Goal: Task Accomplishment & Management: Complete application form

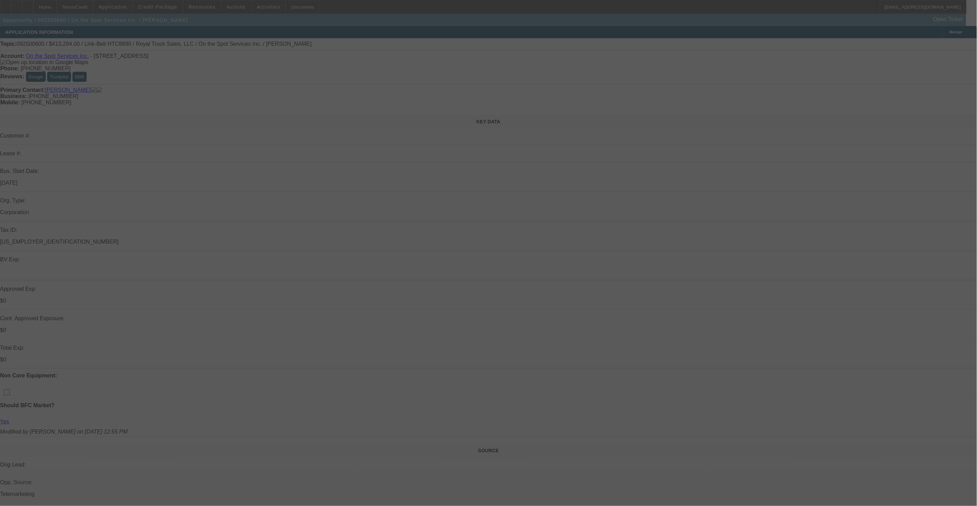
select select "0"
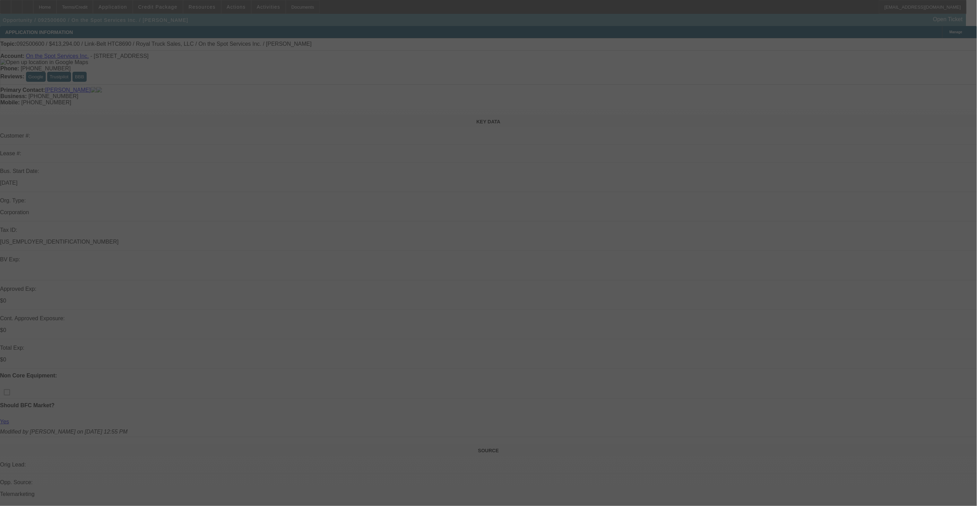
select select "0"
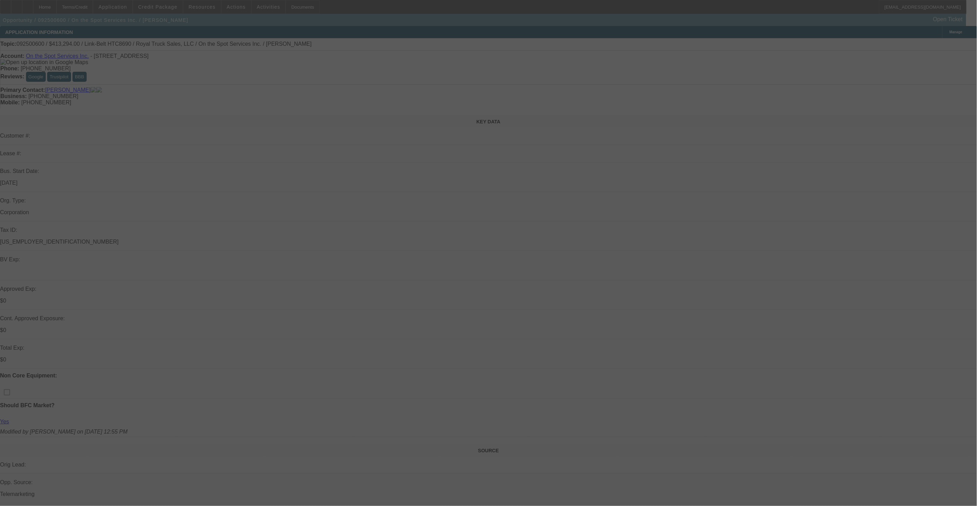
select select "0"
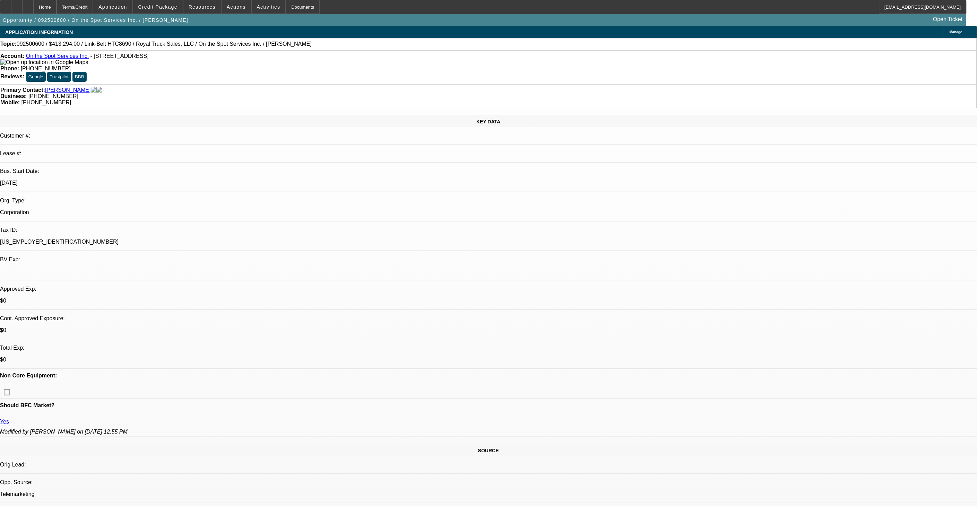
select select "1"
select select "6"
select select "1"
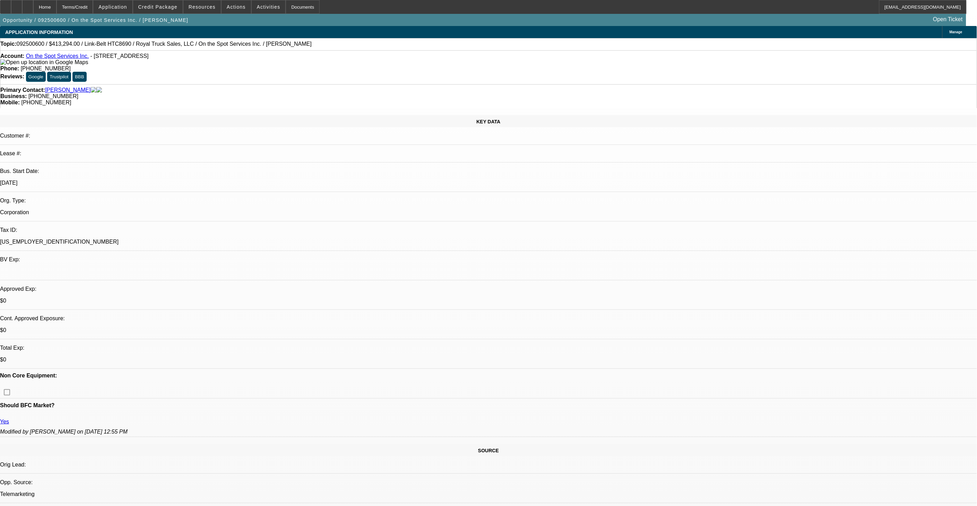
select select "6"
select select "1"
select select "6"
select select "1"
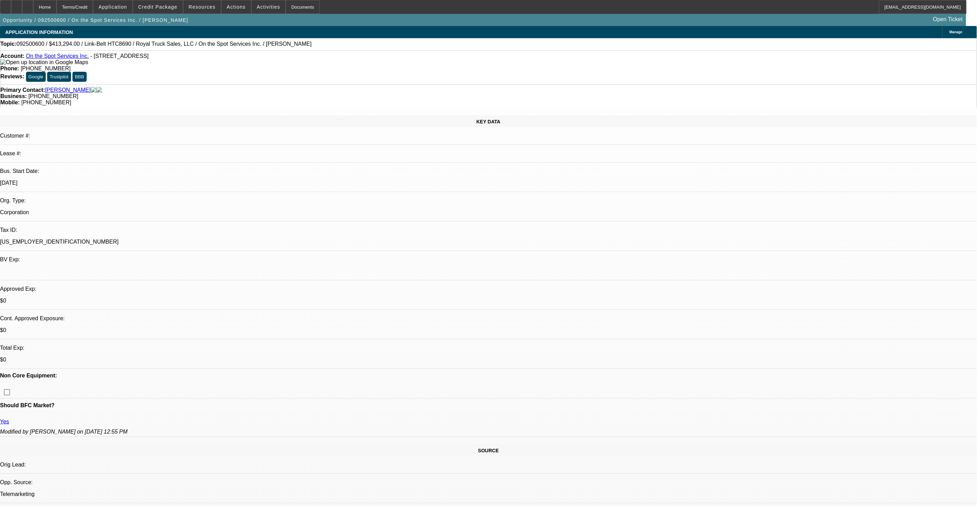
select select "1"
select select "6"
click at [172, 5] on span "Credit Package" at bounding box center [157, 7] width 39 height 6
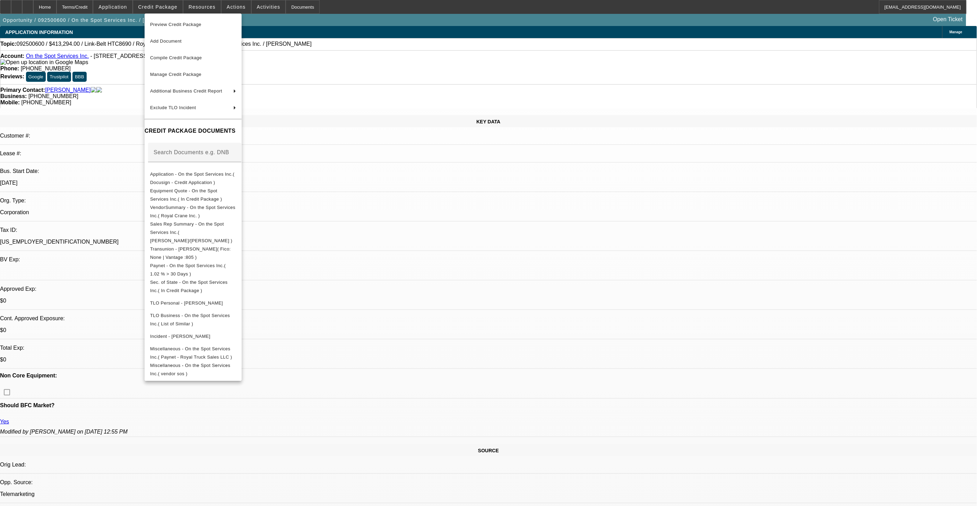
click at [580, 400] on div at bounding box center [488, 253] width 977 height 506
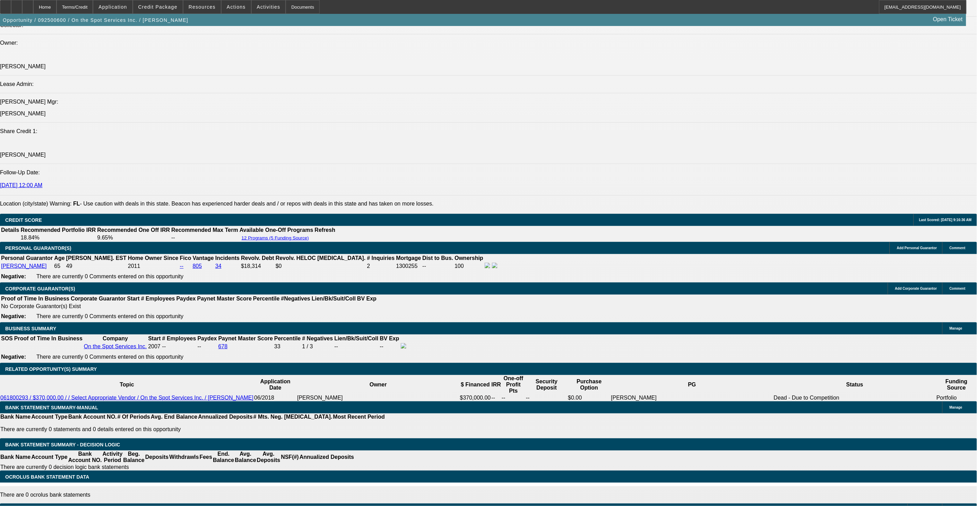
scroll to position [809, 0]
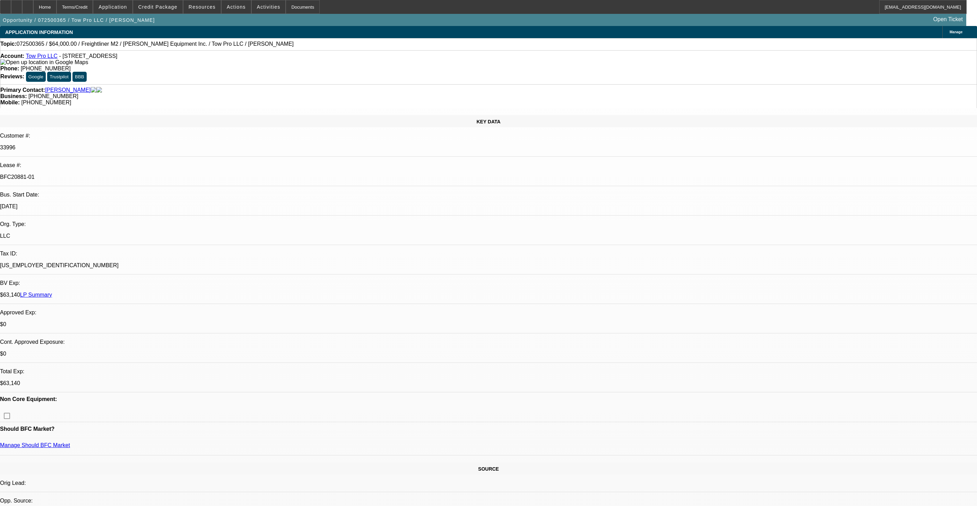
select select "0"
select select "2"
select select "0"
select select "6"
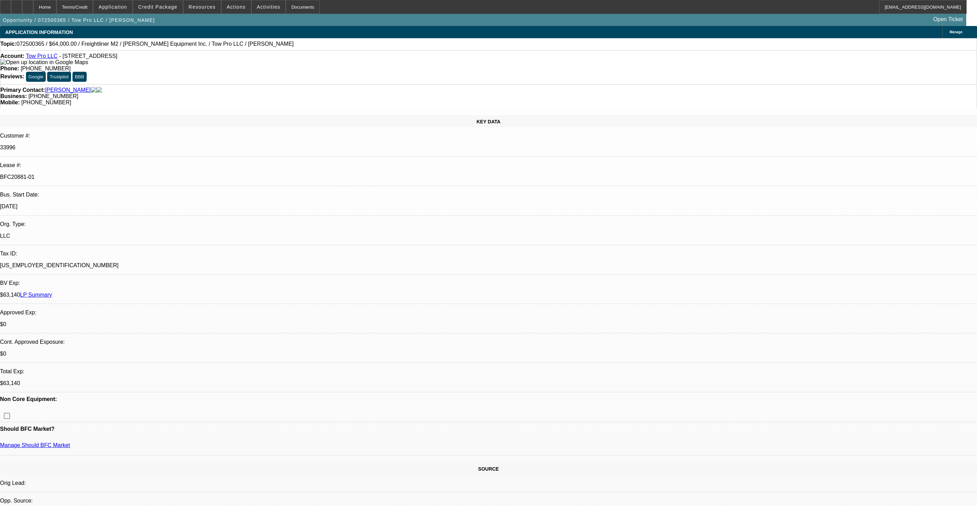
select select "0"
select select "2"
select select "0"
select select "6"
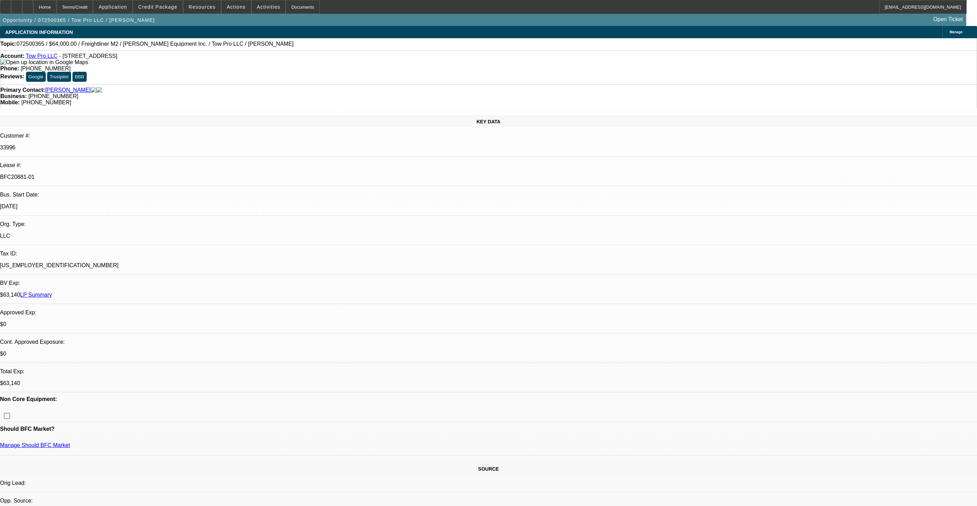
select select "0.15"
select select "2"
select select "0"
select select "6"
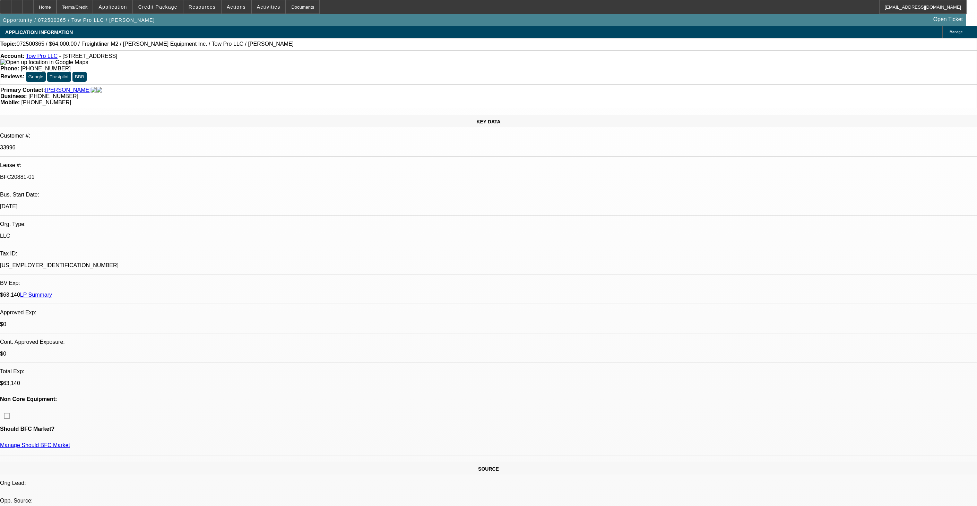
select select "0.15"
select select "2"
select select "0"
select select "6"
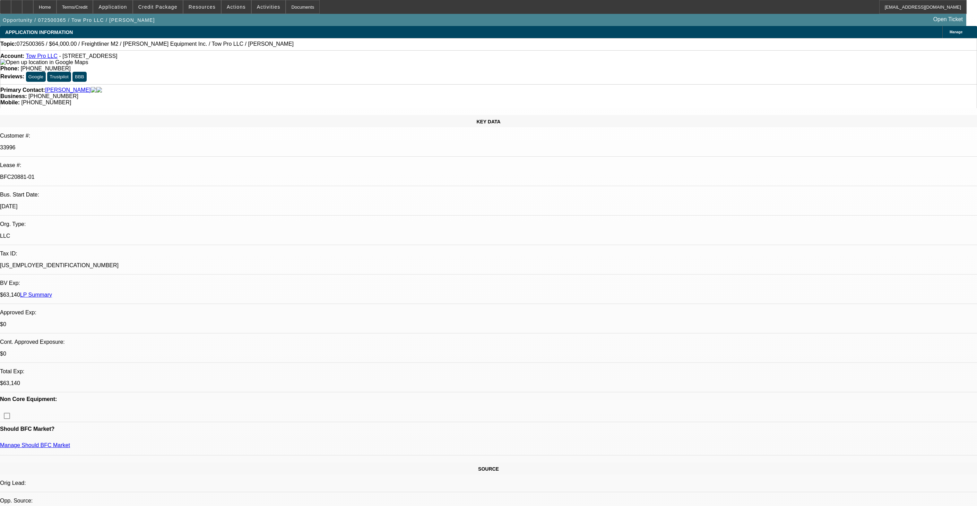
scroll to position [945, 0]
select select "0"
select select "2"
select select "0"
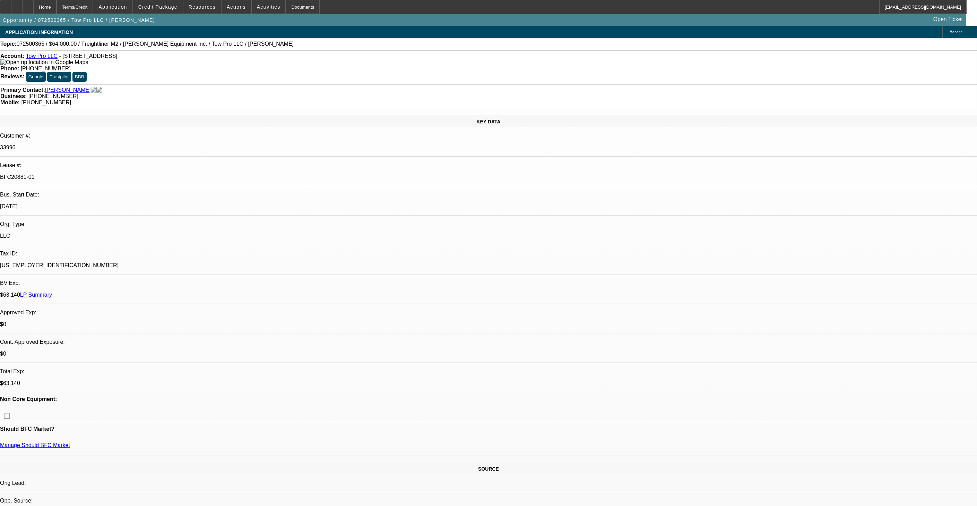
select select "6"
select select "0"
select select "2"
select select "0"
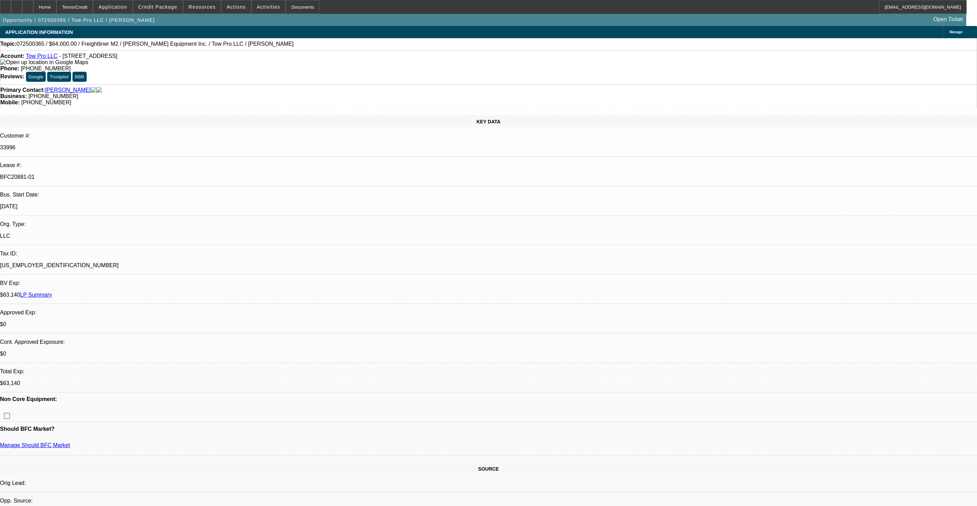
select select "6"
select select "0.15"
select select "2"
select select "0"
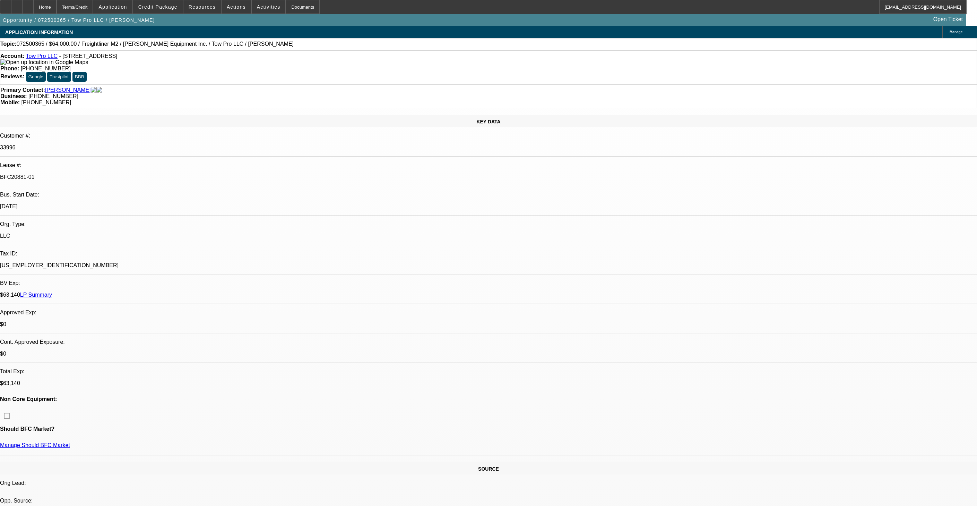
select select "6"
select select "0.15"
select select "2"
select select "0"
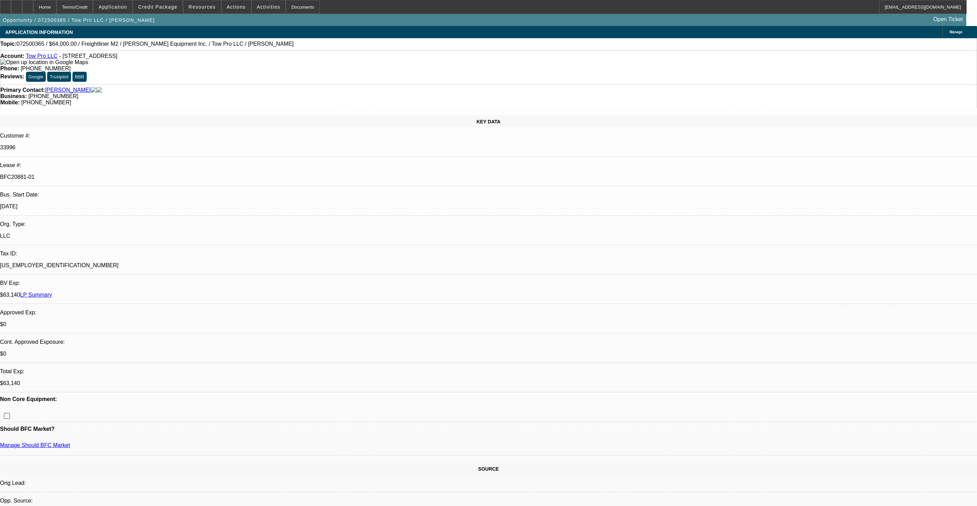
select select "6"
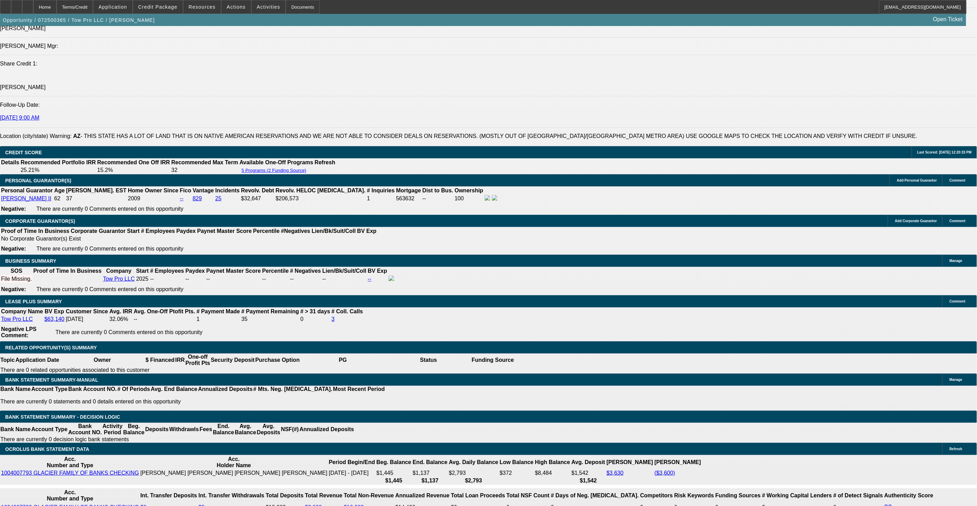
scroll to position [963, 0]
